Goal: Task Accomplishment & Management: Complete application form

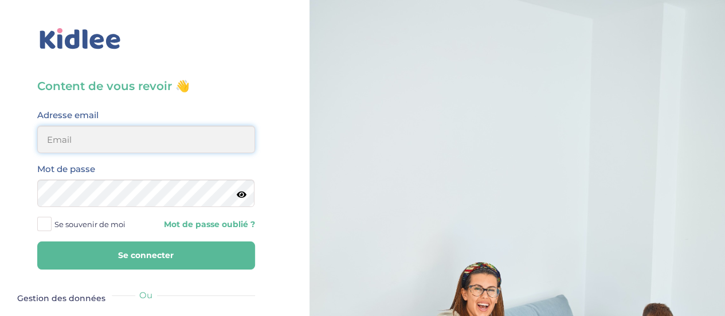
click at [122, 138] on input "email" at bounding box center [146, 139] width 218 height 28
type input "[EMAIL_ADDRESS][DOMAIN_NAME]"
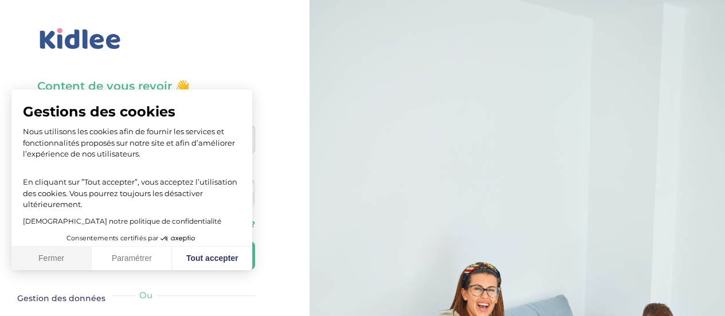
click at [57, 260] on button "Fermer" at bounding box center [51, 258] width 80 height 24
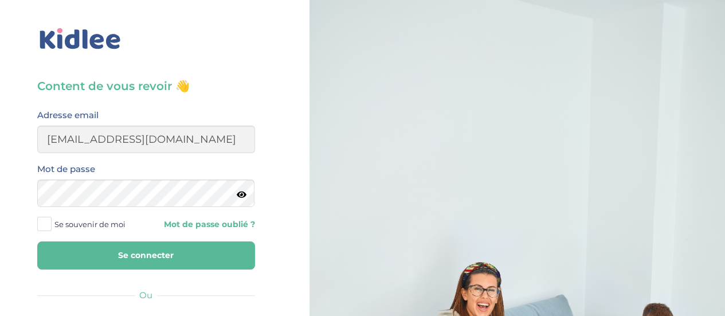
click at [244, 196] on icon at bounding box center [242, 194] width 10 height 9
click at [65, 229] on span "Se souvenir de moi" at bounding box center [89, 224] width 71 height 15
click at [0, 0] on input "Se souvenir de moi" at bounding box center [0, 0] width 0 height 0
click at [136, 251] on button "Se connecter" at bounding box center [146, 255] width 218 height 28
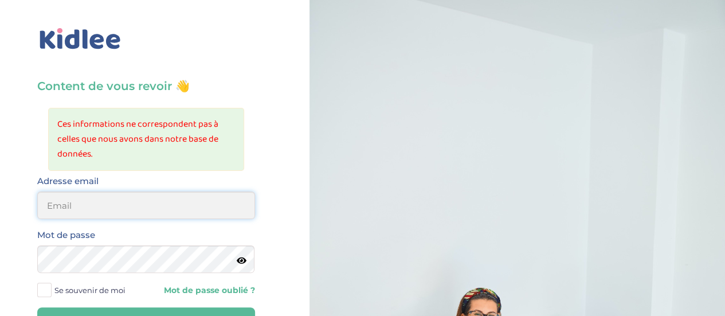
click at [155, 210] on input "email" at bounding box center [146, 205] width 218 height 28
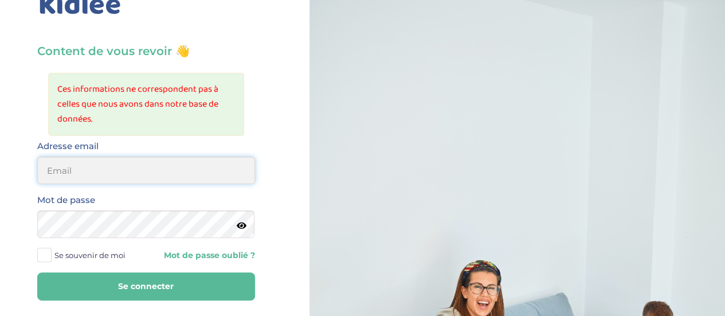
click at [142, 167] on input "email" at bounding box center [146, 170] width 218 height 28
type input "[EMAIL_ADDRESS][DOMAIN_NAME]"
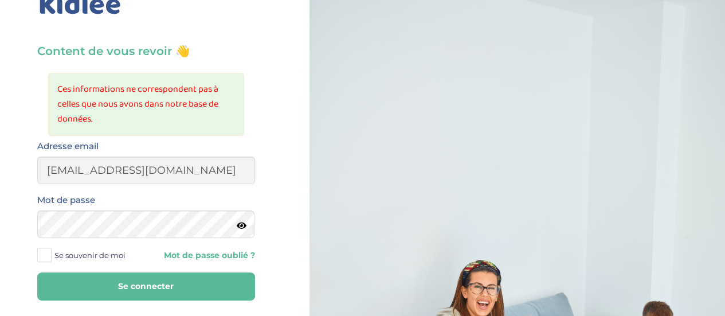
click at [241, 221] on icon at bounding box center [242, 225] width 10 height 9
click at [49, 260] on span at bounding box center [44, 255] width 14 height 14
click at [0, 0] on input "Se souvenir de moi" at bounding box center [0, 0] width 0 height 0
click at [116, 281] on button "Se connecter" at bounding box center [146, 286] width 218 height 28
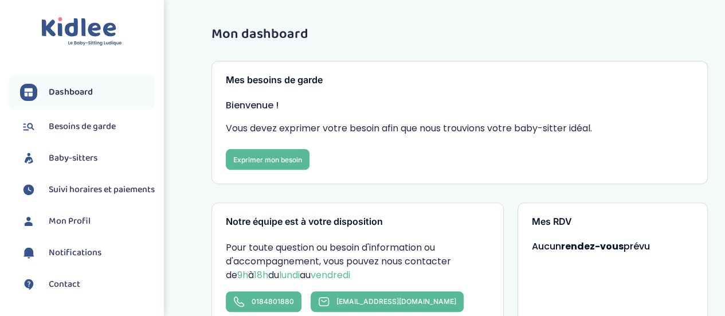
scroll to position [118, 0]
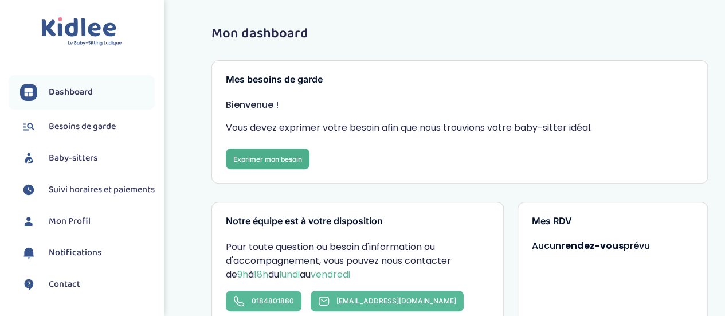
click at [285, 155] on link "Exprimer mon besoin" at bounding box center [268, 158] width 84 height 21
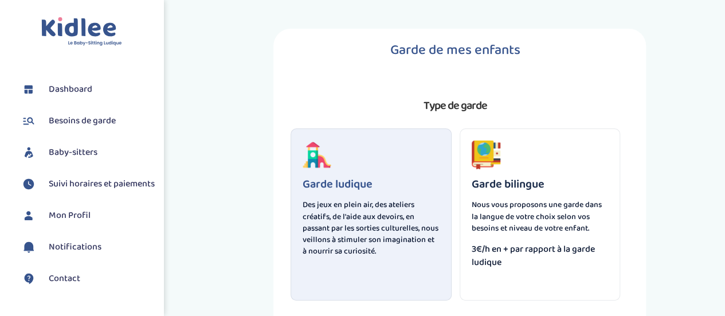
scroll to position [66, 0]
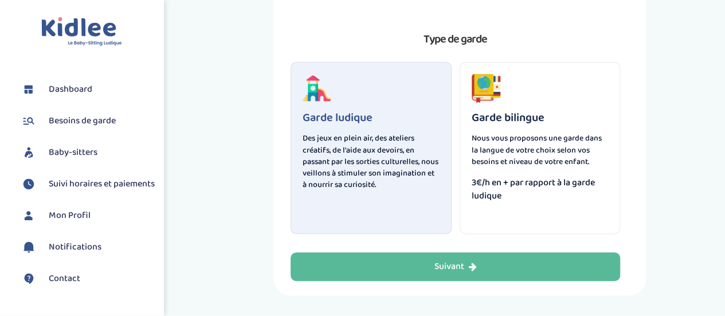
click at [361, 132] on p "Des jeux en plein air, des ateliers créatifs, de l'aide aux devoirs, en passant…" at bounding box center [371, 161] width 137 height 58
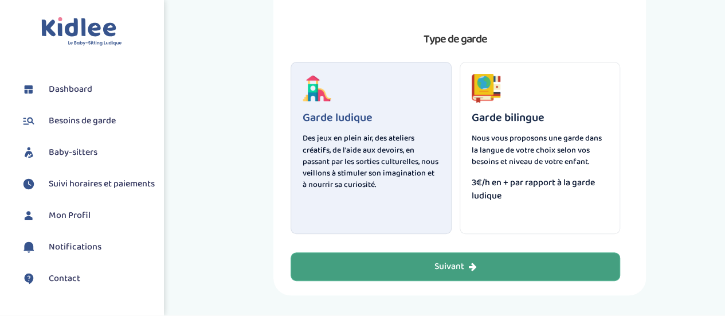
click at [425, 256] on button "Suivant" at bounding box center [454, 266] width 329 height 29
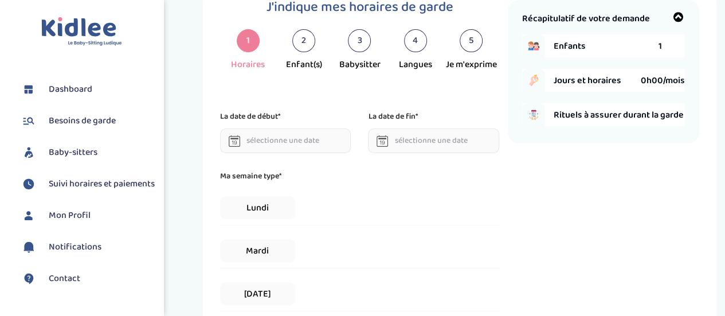
scroll to position [100, 0]
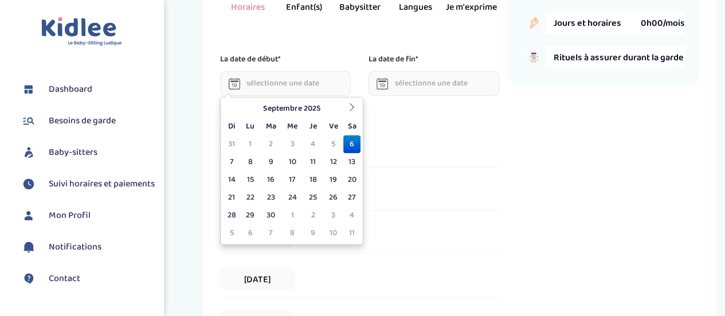
click at [284, 83] on input "text" at bounding box center [285, 83] width 131 height 25
click at [332, 166] on td "12" at bounding box center [333, 162] width 20 height 18
type input "12-09-2025"
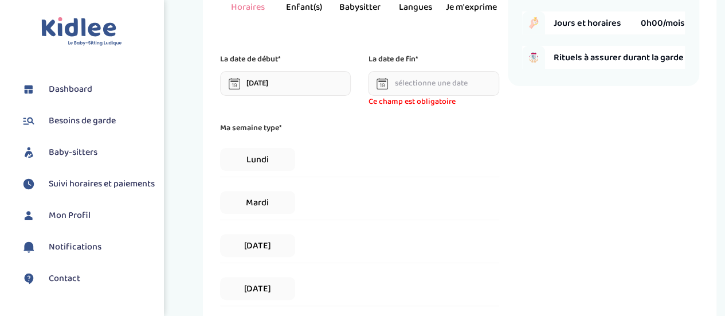
click at [437, 82] on input "text" at bounding box center [433, 83] width 131 height 25
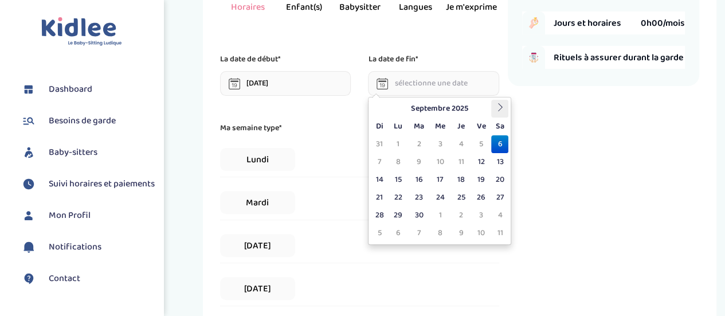
click at [501, 111] on icon at bounding box center [500, 107] width 8 height 8
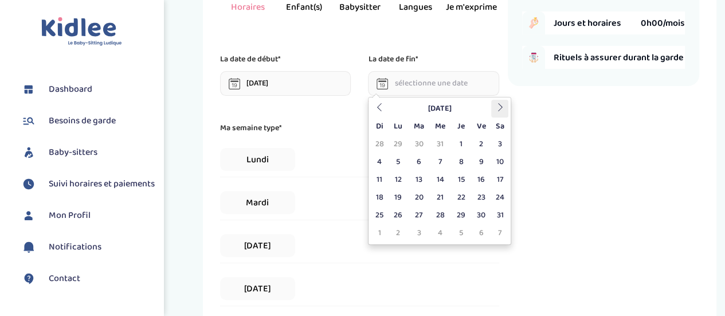
click at [501, 111] on icon at bounding box center [500, 107] width 8 height 8
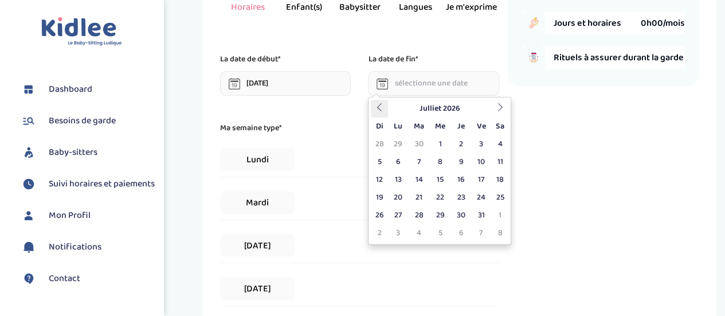
click at [376, 108] on icon at bounding box center [379, 107] width 8 height 8
click at [417, 210] on td "30" at bounding box center [418, 215] width 21 height 18
type input "30-06-2026"
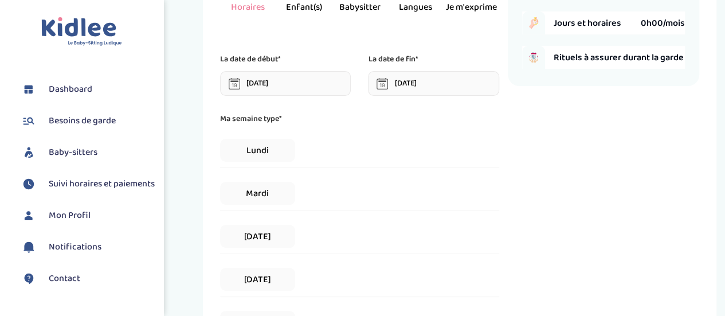
click at [461, 90] on input "30-06-2026" at bounding box center [433, 83] width 131 height 25
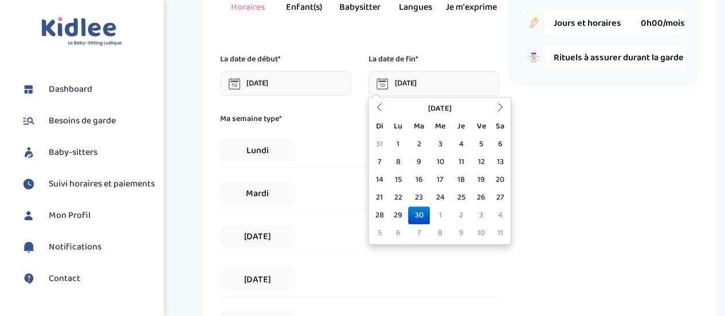
click at [317, 180] on div "Mardi" at bounding box center [359, 193] width 278 height 35
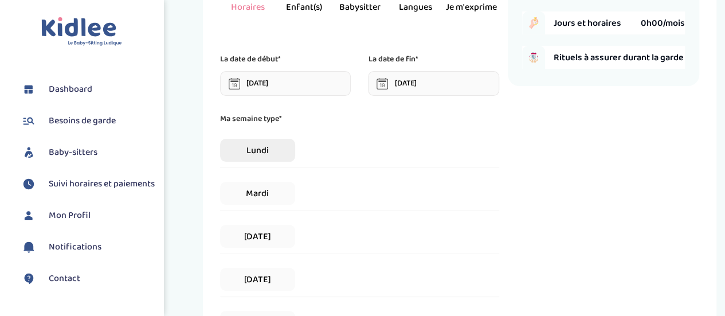
click at [244, 145] on span "Lundi" at bounding box center [257, 150] width 74 height 23
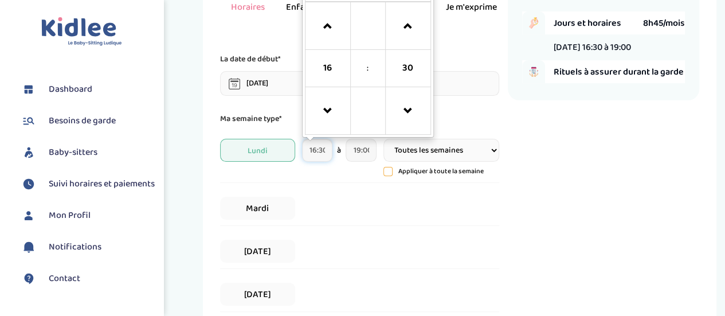
click at [321, 150] on input "16:30" at bounding box center [317, 150] width 31 height 23
type input "16:10"
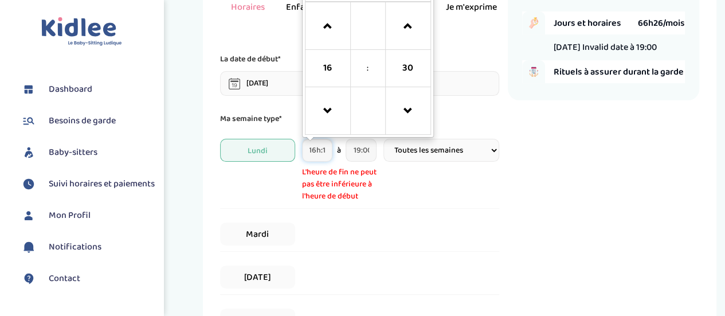
scroll to position [0, 5]
type input "16:15"
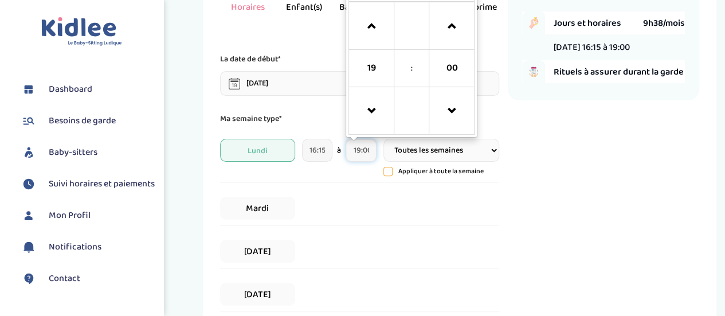
click at [363, 154] on input "19:00" at bounding box center [360, 150] width 31 height 23
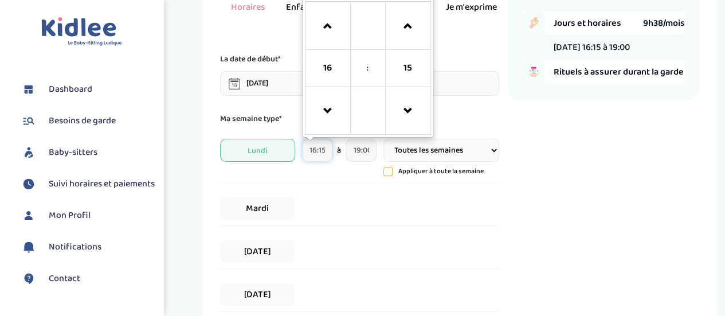
click at [330, 149] on input "16:15" at bounding box center [317, 150] width 31 height 23
click at [332, 210] on div "Mardi" at bounding box center [359, 208] width 278 height 35
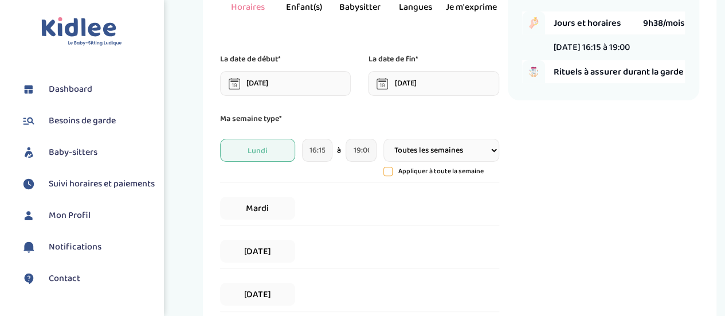
click at [430, 148] on select "Toutes les semaines Toutes les 2 semaines Tous les mois" at bounding box center [441, 150] width 116 height 23
drag, startPoint x: 430, startPoint y: 148, endPoint x: 356, endPoint y: 223, distance: 105.3
click at [356, 223] on div "Ma semaine type* Lundi 16:15 à 19:00 Toutes les semaines Toutes les 2 semaines …" at bounding box center [359, 276] width 278 height 328
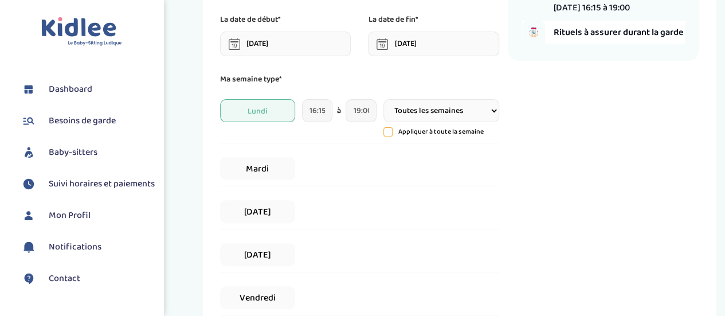
click at [259, 156] on div "Mardi" at bounding box center [359, 168] width 278 height 35
click at [258, 166] on span "Mardi" at bounding box center [257, 168] width 74 height 23
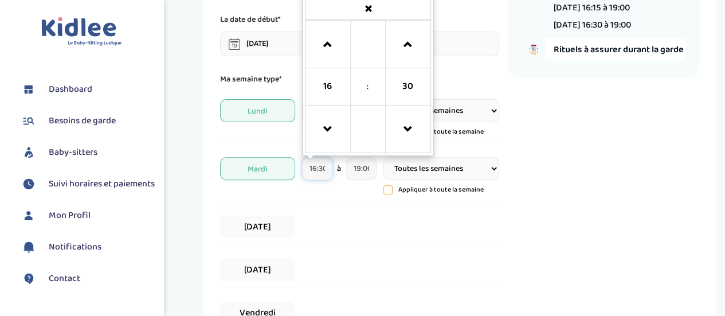
click at [326, 164] on input "16:30" at bounding box center [317, 168] width 31 height 23
drag, startPoint x: 320, startPoint y: 166, endPoint x: 340, endPoint y: 163, distance: 19.6
click at [340, 163] on div "16:30 16 : 30 00 01 02 03 04 05 06 07 08 09 10 11 12 13 14 15 16 17 18 19 20 21…" at bounding box center [339, 168] width 74 height 23
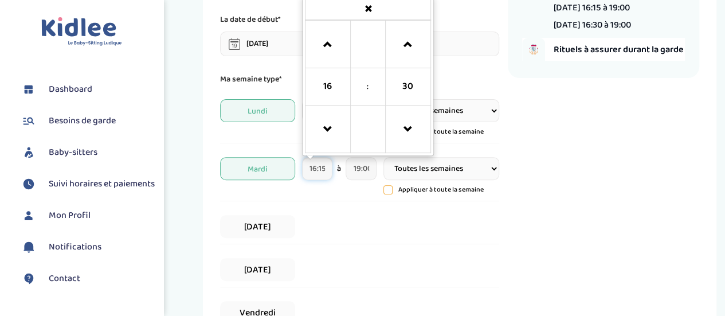
scroll to position [0, 0]
type input "16:15"
click at [305, 222] on div "Mercredi" at bounding box center [359, 226] width 278 height 35
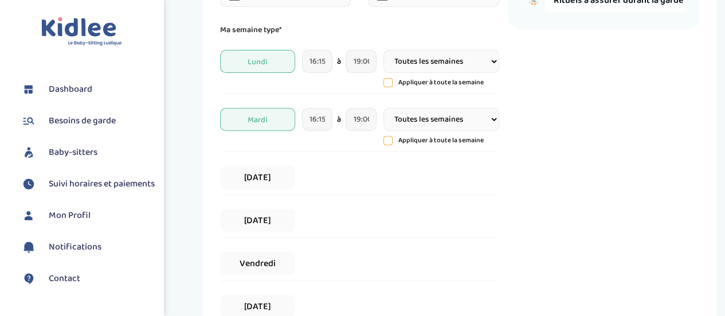
scroll to position [193, 0]
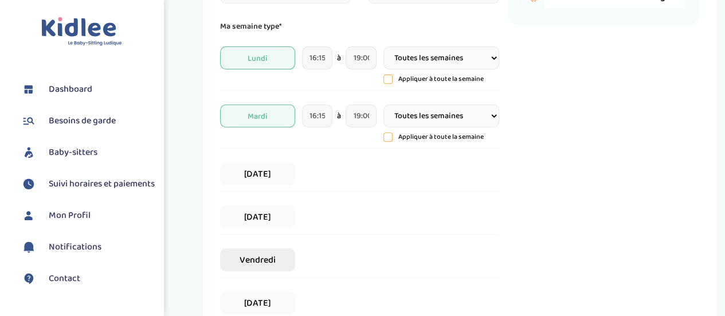
click at [262, 252] on span "Vendredi" at bounding box center [257, 259] width 74 height 23
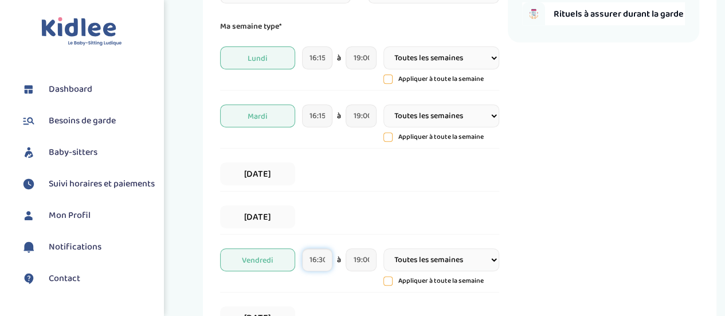
click at [325, 260] on input "16:30" at bounding box center [317, 259] width 31 height 23
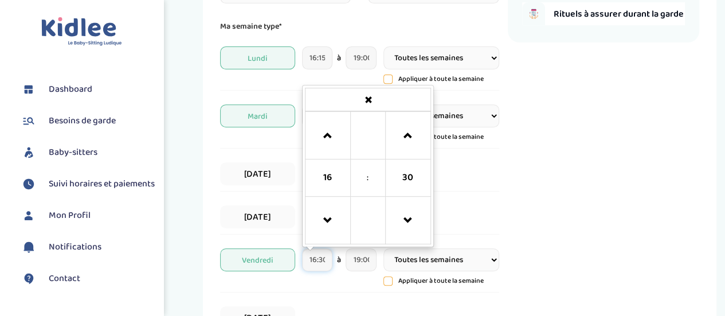
scroll to position [0, 2]
drag, startPoint x: 320, startPoint y: 260, endPoint x: 368, endPoint y: 258, distance: 48.1
click at [368, 258] on div "16:30 16 : 30 00 01 02 03 04 05 06 07 08 09 10 11 12 13 14 15 16 17 18 19 20 21…" at bounding box center [339, 259] width 74 height 23
type input "16:15"
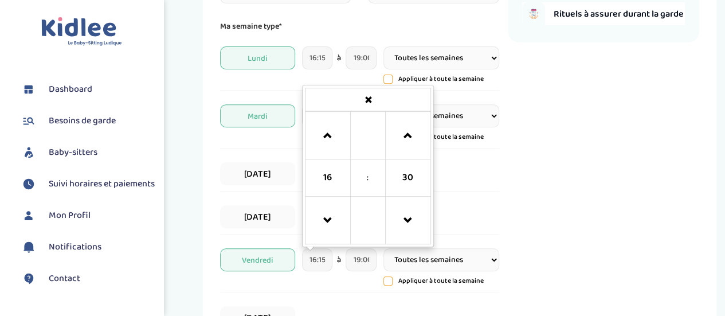
click at [315, 289] on div "Vendredi 16:15 16 : 30 00 01 02 03 04 05 06 07 08 09 10 11 12 13 14 15 16 17 18…" at bounding box center [359, 267] width 278 height 50
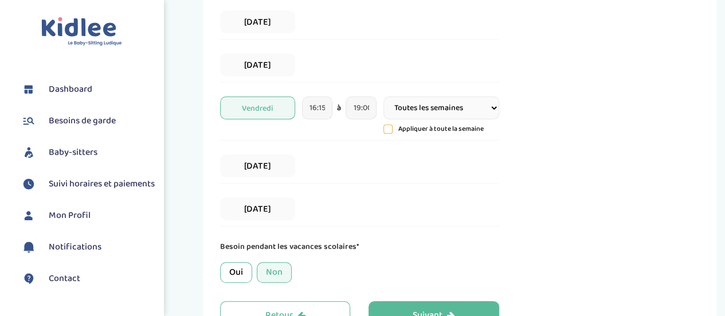
scroll to position [345, 0]
click at [321, 270] on div "Oui Non" at bounding box center [359, 271] width 278 height 21
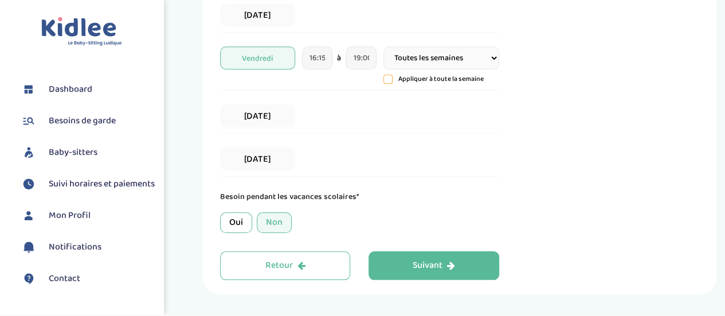
scroll to position [396, 0]
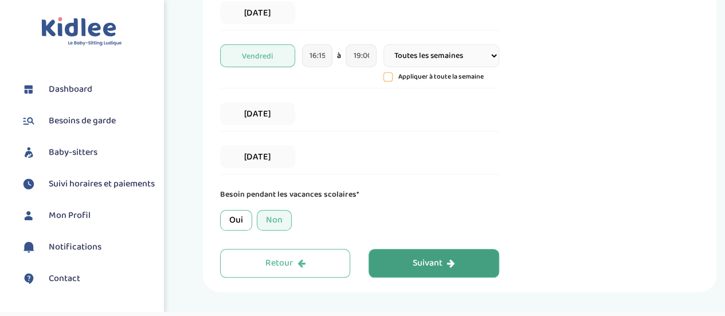
click at [425, 264] on div "Suivant" at bounding box center [434, 263] width 42 height 13
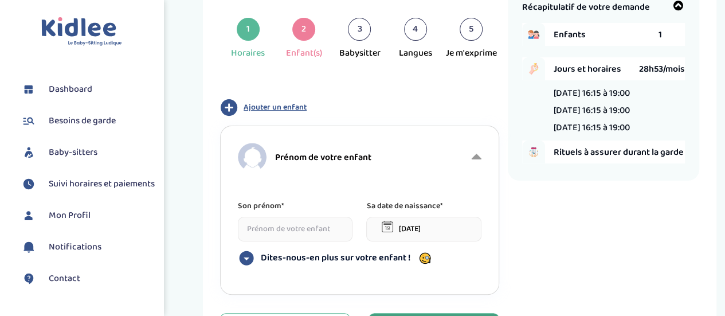
scroll to position [43, 0]
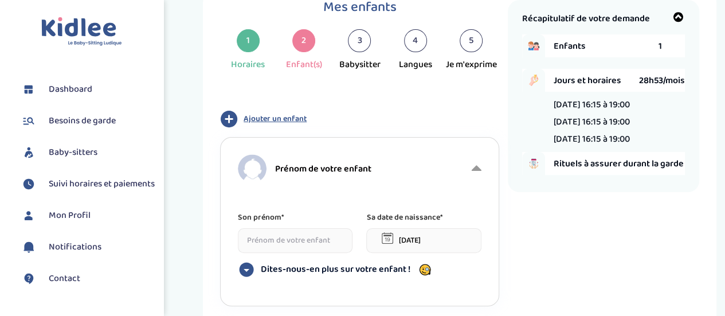
click at [303, 245] on input at bounding box center [295, 240] width 115 height 25
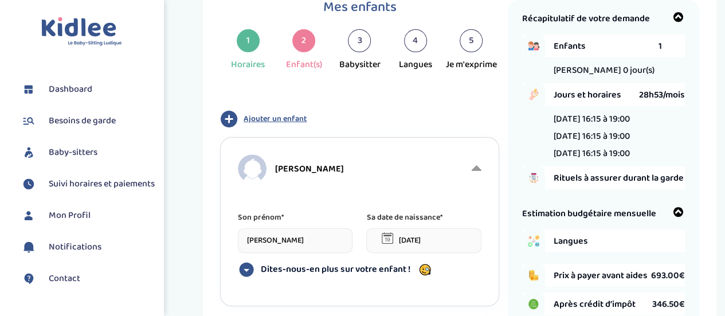
type input "Jules"
click at [421, 241] on input "06-09-2025" at bounding box center [423, 240] width 115 height 25
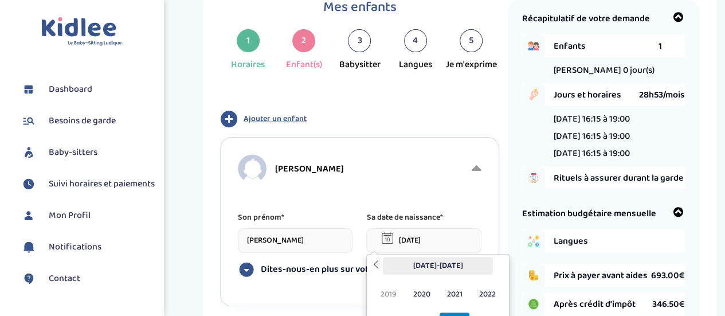
scroll to position [129, 0]
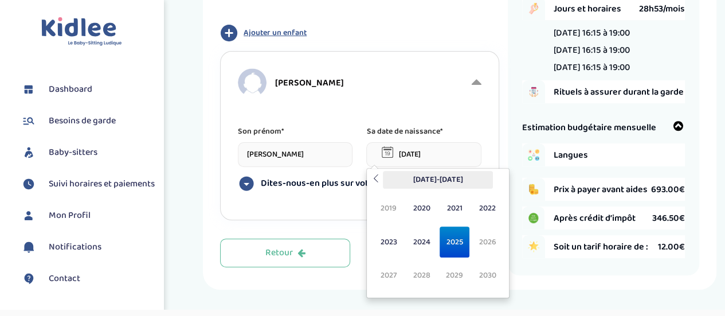
click at [383, 183] on th "2020-2029" at bounding box center [438, 180] width 110 height 18
click at [379, 182] on th at bounding box center [376, 180] width 14 height 18
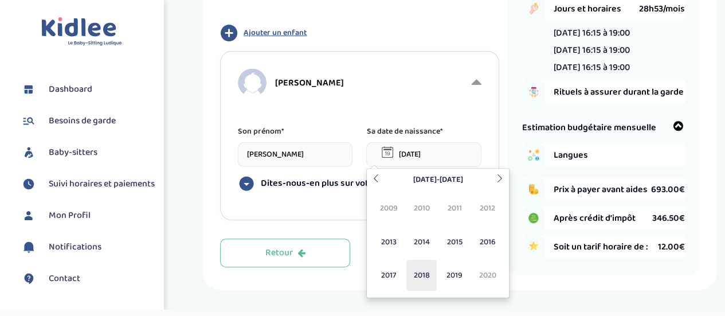
click at [419, 275] on span "2018" at bounding box center [421, 275] width 30 height 31
click at [414, 234] on span "Jui" at bounding box center [421, 241] width 30 height 31
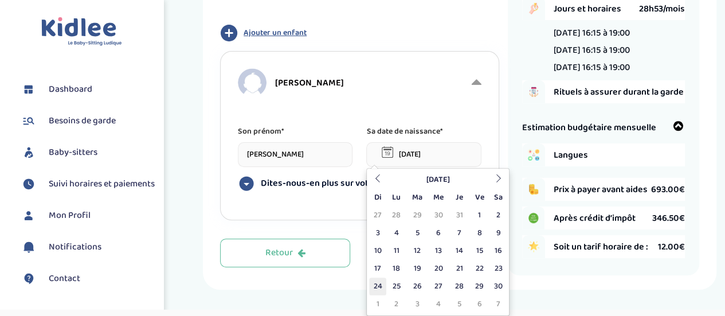
click at [380, 282] on td "24" at bounding box center [377, 286] width 17 height 18
type input "24-06-2018"
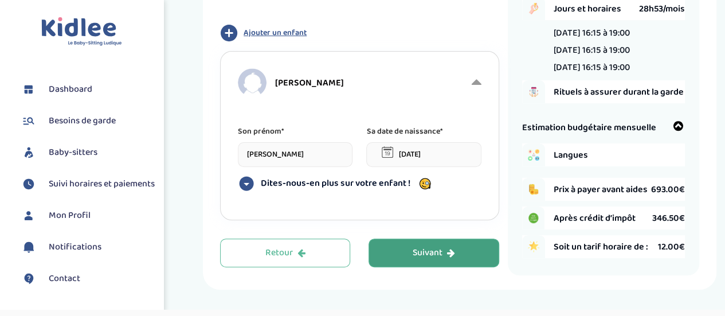
click at [406, 255] on button "Suivant" at bounding box center [433, 252] width 130 height 29
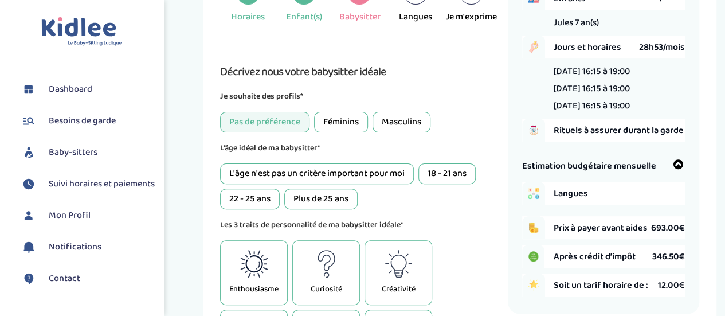
scroll to position [43, 0]
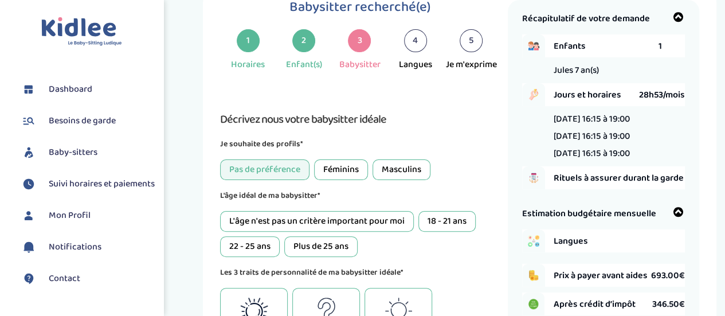
click at [359, 167] on div "Féminins" at bounding box center [341, 169] width 54 height 21
click at [276, 171] on div "Pas de préférence" at bounding box center [264, 169] width 89 height 21
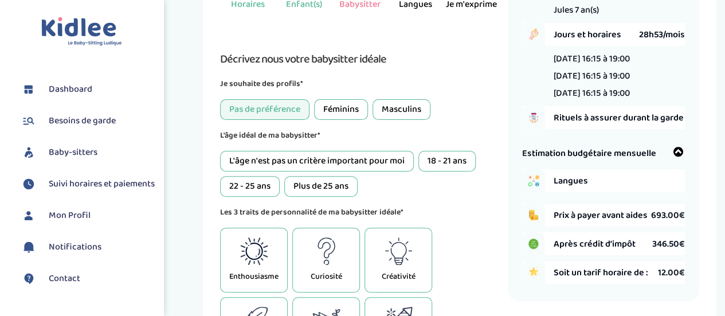
scroll to position [104, 0]
click at [441, 160] on div "18 - 21 ans" at bounding box center [446, 160] width 57 height 21
click at [261, 182] on div "22 - 25 ans" at bounding box center [250, 185] width 60 height 21
click at [310, 190] on div "Plus de 25 ans" at bounding box center [320, 185] width 73 height 21
click at [320, 189] on div "Plus de 25 ans" at bounding box center [320, 185] width 73 height 21
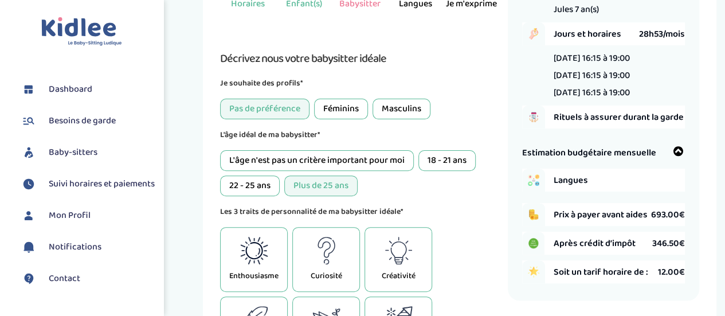
click at [266, 184] on div "22 - 25 ans" at bounding box center [250, 185] width 60 height 21
click at [446, 160] on div "18 - 21 ans" at bounding box center [446, 160] width 57 height 21
click at [262, 173] on div "L'âge n'est pas un critère important pour moi 18 - 21 ans 22 - 25 ans Plus de 2…" at bounding box center [359, 173] width 278 height 46
click at [293, 157] on div "L'âge n'est pas un critère important pour moi" at bounding box center [317, 160] width 194 height 21
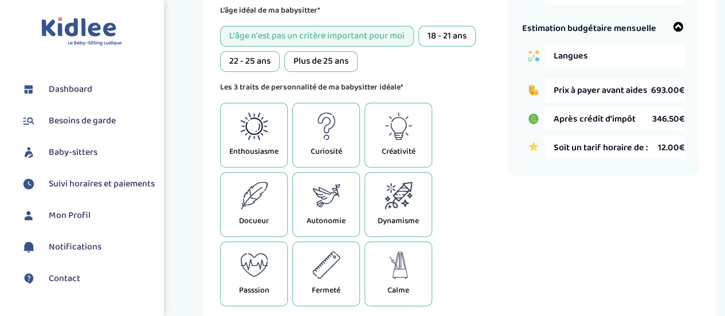
scroll to position [229, 0]
click at [245, 132] on icon at bounding box center [254, 126] width 28 height 28
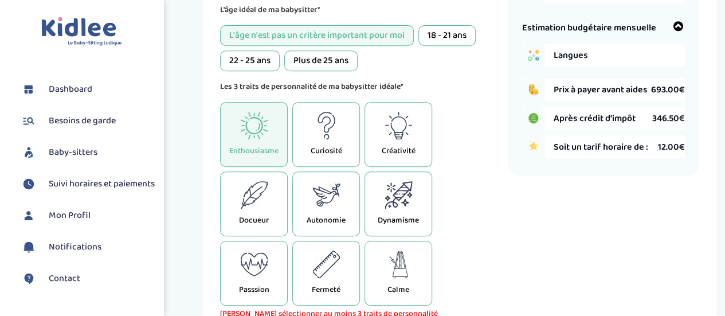
click at [258, 192] on icon at bounding box center [254, 195] width 28 height 28
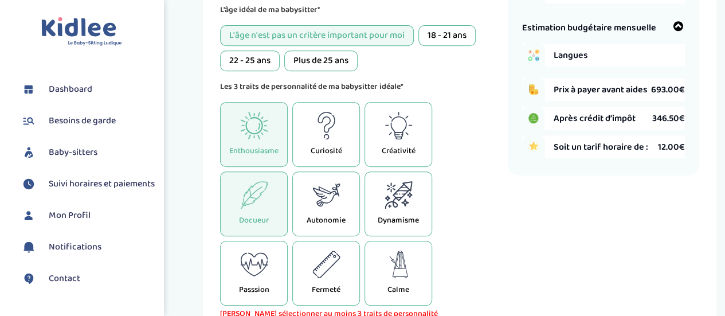
scroll to position [294, 0]
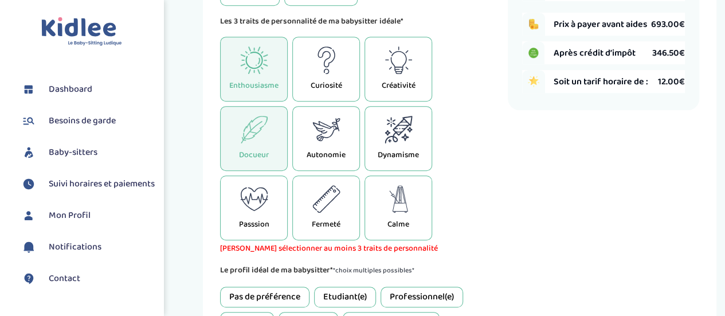
click at [317, 133] on icon at bounding box center [326, 130] width 28 height 28
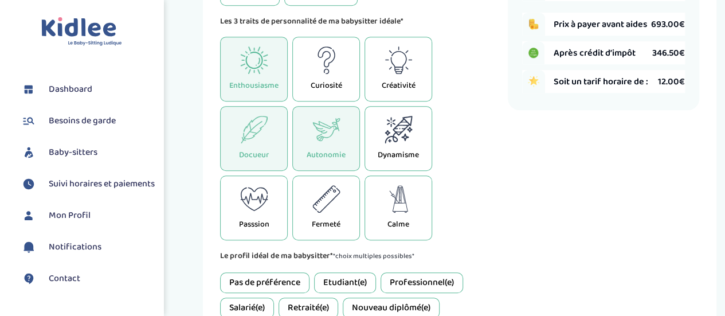
click at [396, 205] on icon at bounding box center [398, 199] width 28 height 28
click at [408, 191] on icon at bounding box center [398, 199] width 28 height 28
click at [396, 192] on icon at bounding box center [398, 199] width 18 height 28
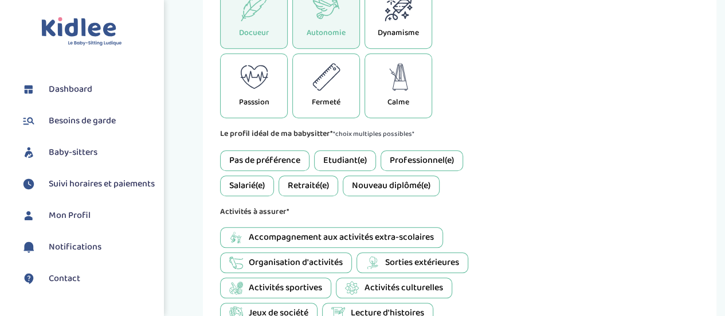
scroll to position [417, 0]
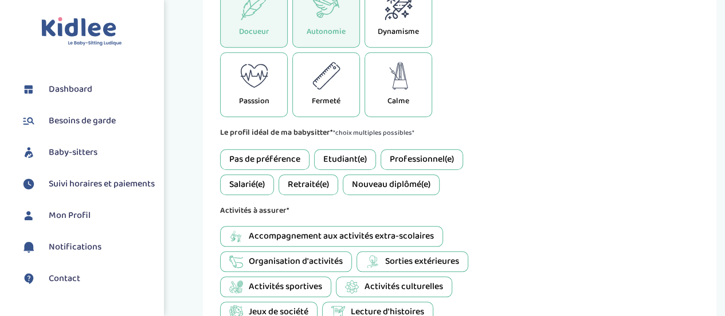
click at [265, 159] on div "Pas de préférence" at bounding box center [264, 159] width 89 height 21
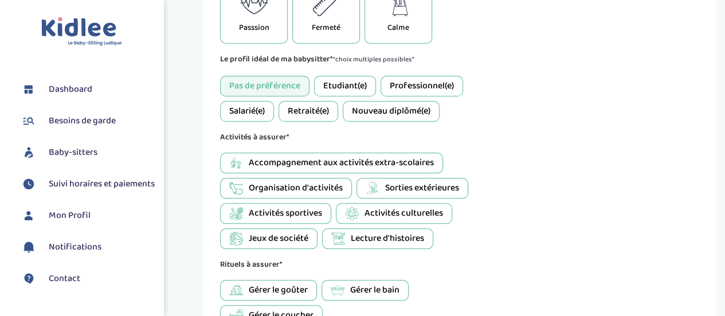
scroll to position [492, 0]
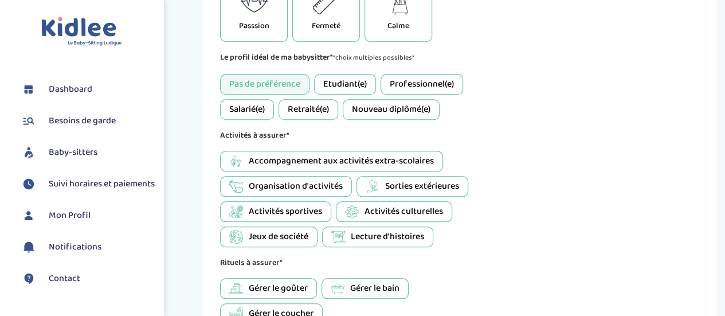
click at [292, 237] on span "Jeux de société" at bounding box center [279, 237] width 60 height 14
click at [391, 234] on span "Lecture d'histoires" at bounding box center [387, 237] width 73 height 14
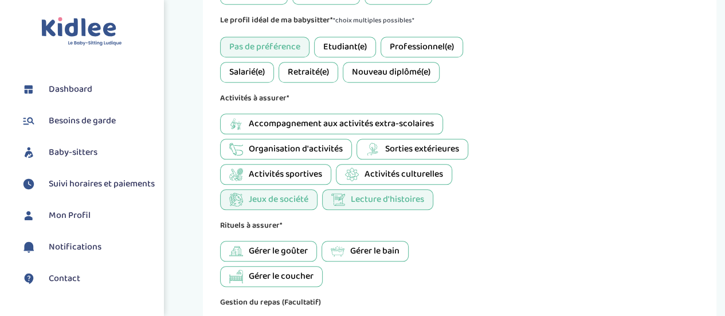
scroll to position [533, 0]
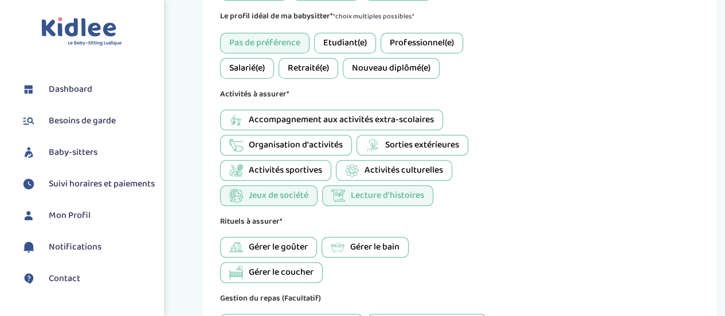
click at [407, 146] on span "Sorties extérieures" at bounding box center [422, 145] width 74 height 14
click at [316, 142] on span "Organisation d'activités" at bounding box center [296, 145] width 94 height 14
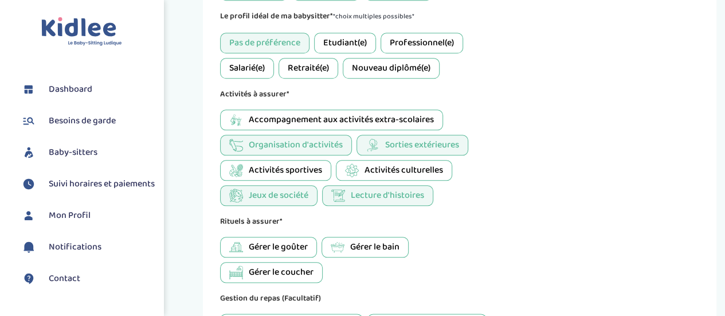
click at [290, 247] on span "Gérer le goûter" at bounding box center [278, 247] width 59 height 14
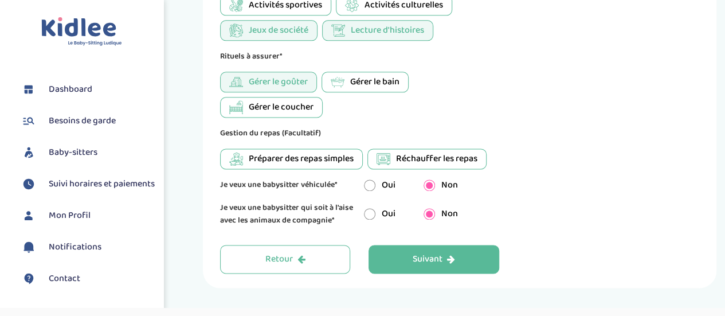
scroll to position [700, 0]
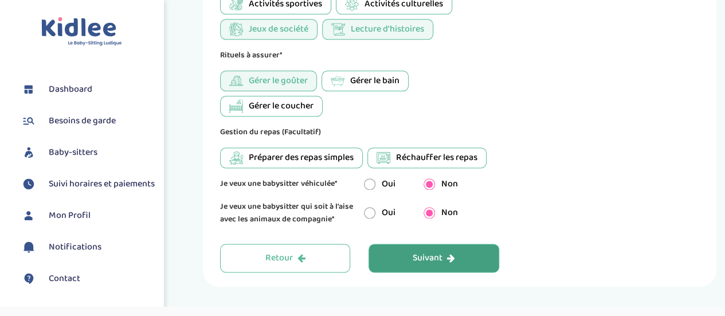
click at [438, 260] on div "Suivant" at bounding box center [434, 258] width 42 height 13
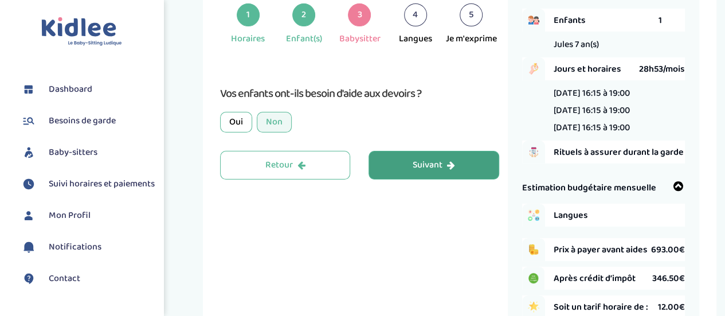
scroll to position [43, 0]
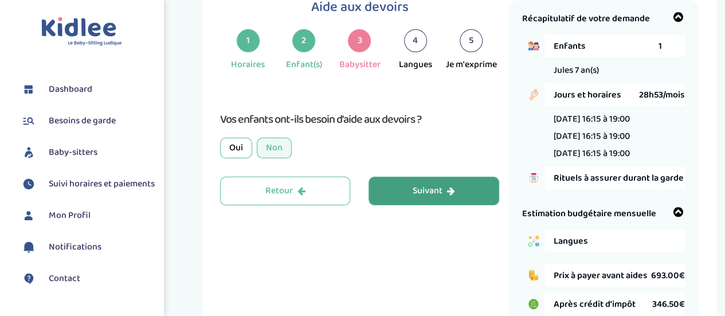
click at [413, 190] on div "Suivant" at bounding box center [434, 190] width 42 height 13
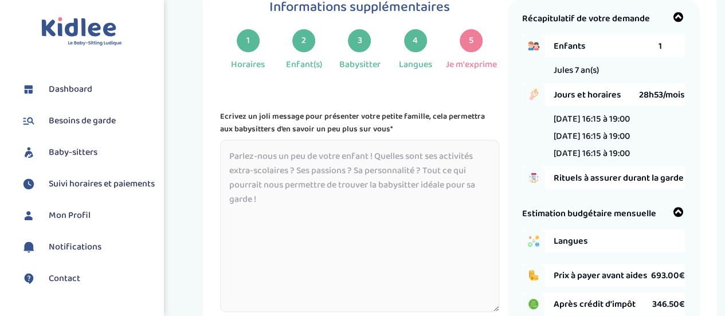
click at [306, 168] on textarea at bounding box center [359, 226] width 278 height 172
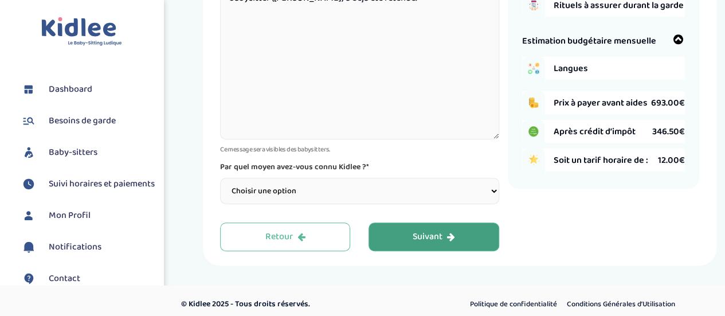
scroll to position [215, 0]
type textarea "Nous partageons la garde avec la famille Combastet, et une babysitter (Alix) a …"
click at [304, 187] on select "Choisir une option Bouche à Oreille Google Plateforme Gens de confiance Faceboo…" at bounding box center [359, 191] width 278 height 26
click at [317, 197] on select "Choisir une option Bouche à Oreille Google Plateforme Gens de confiance Faceboo…" at bounding box center [359, 191] width 278 height 26
click at [320, 195] on select "Choisir une option Bouche à Oreille Google Plateforme Gens de confiance Faceboo…" at bounding box center [359, 191] width 278 height 26
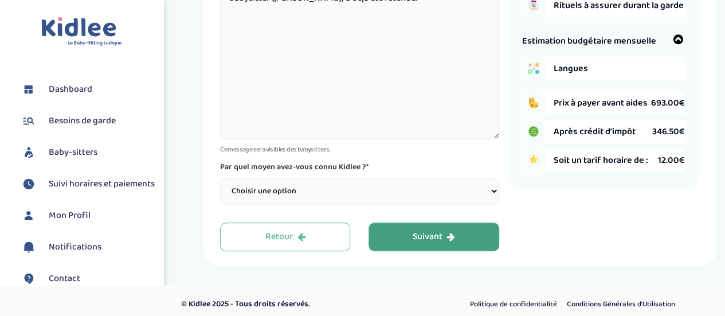
select select "1"
click at [220, 179] on select "Choisir une option Bouche à Oreille Google Plateforme Gens de confiance Faceboo…" at bounding box center [359, 191] width 278 height 26
click at [421, 236] on div "Suivant" at bounding box center [434, 236] width 42 height 13
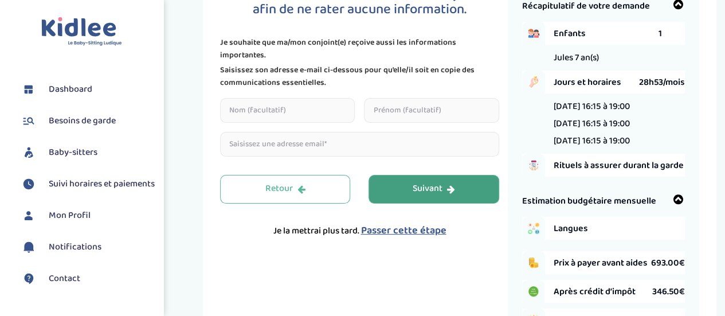
scroll to position [43, 0]
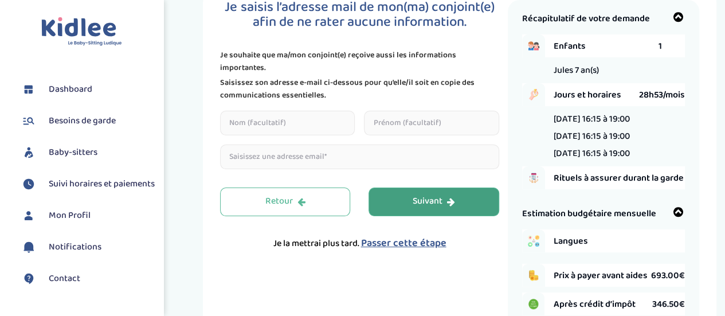
click at [403, 206] on button "Suivant" at bounding box center [433, 201] width 130 height 29
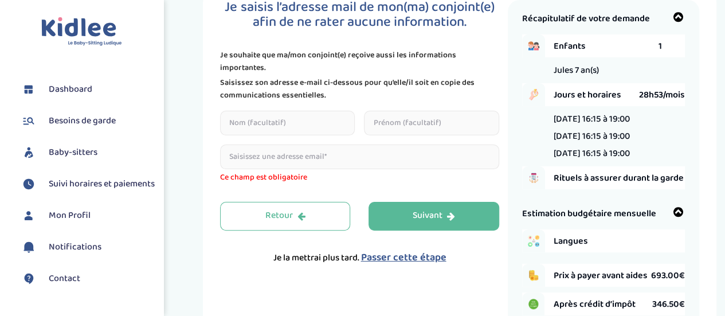
click at [378, 262] on span "Passer cette étape" at bounding box center [402, 257] width 85 height 16
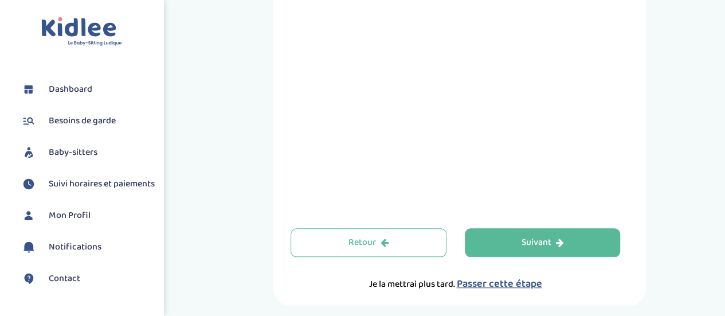
scroll to position [535, 0]
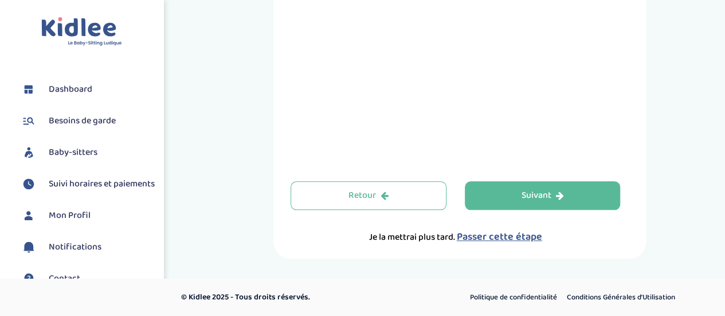
click at [491, 236] on span "Passer cette étape" at bounding box center [499, 237] width 85 height 16
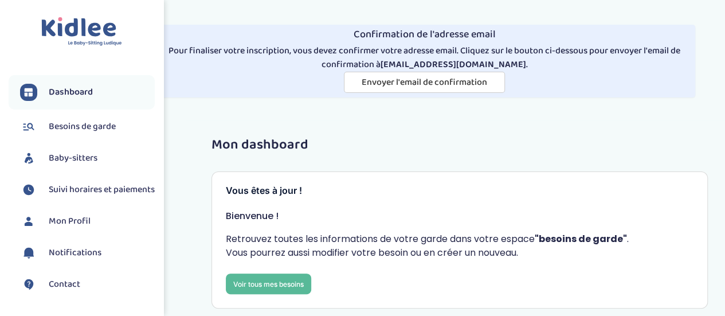
scroll to position [7, 0]
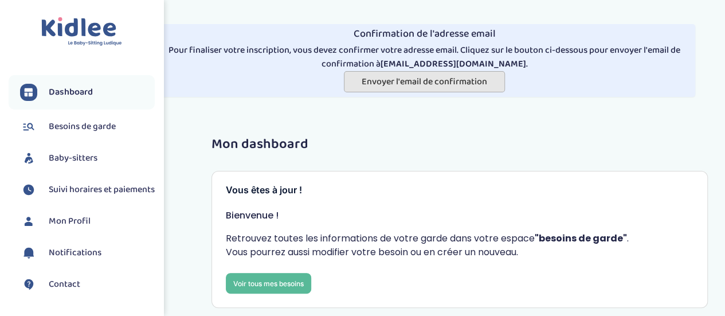
click at [449, 81] on span "Envoyer l'email de confirmation" at bounding box center [424, 81] width 125 height 14
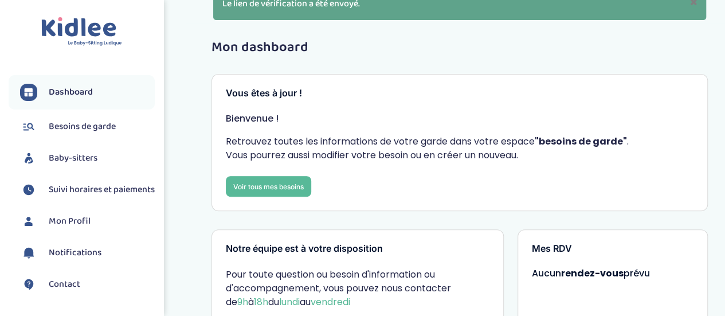
scroll to position [144, 0]
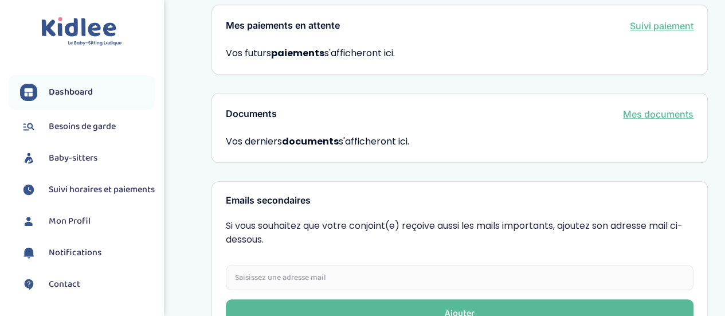
scroll to position [421, 0]
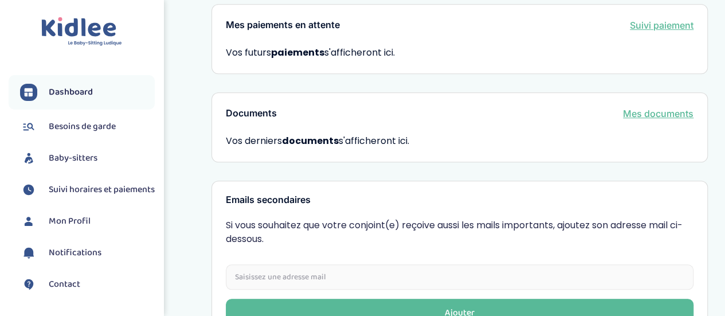
click at [84, 154] on span "Baby-sitters" at bounding box center [73, 158] width 49 height 14
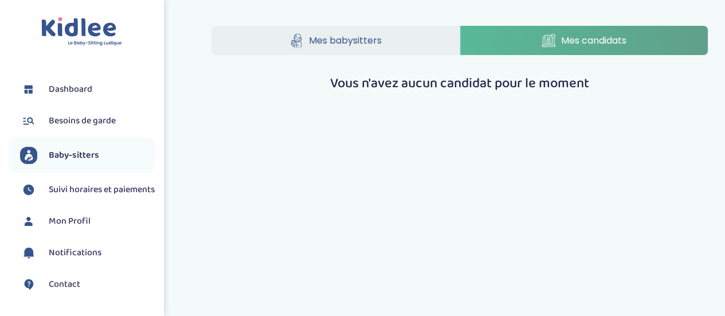
click at [88, 197] on span "Suivi horaires et paiements" at bounding box center [102, 190] width 106 height 14
